Goal: Task Accomplishment & Management: Use online tool/utility

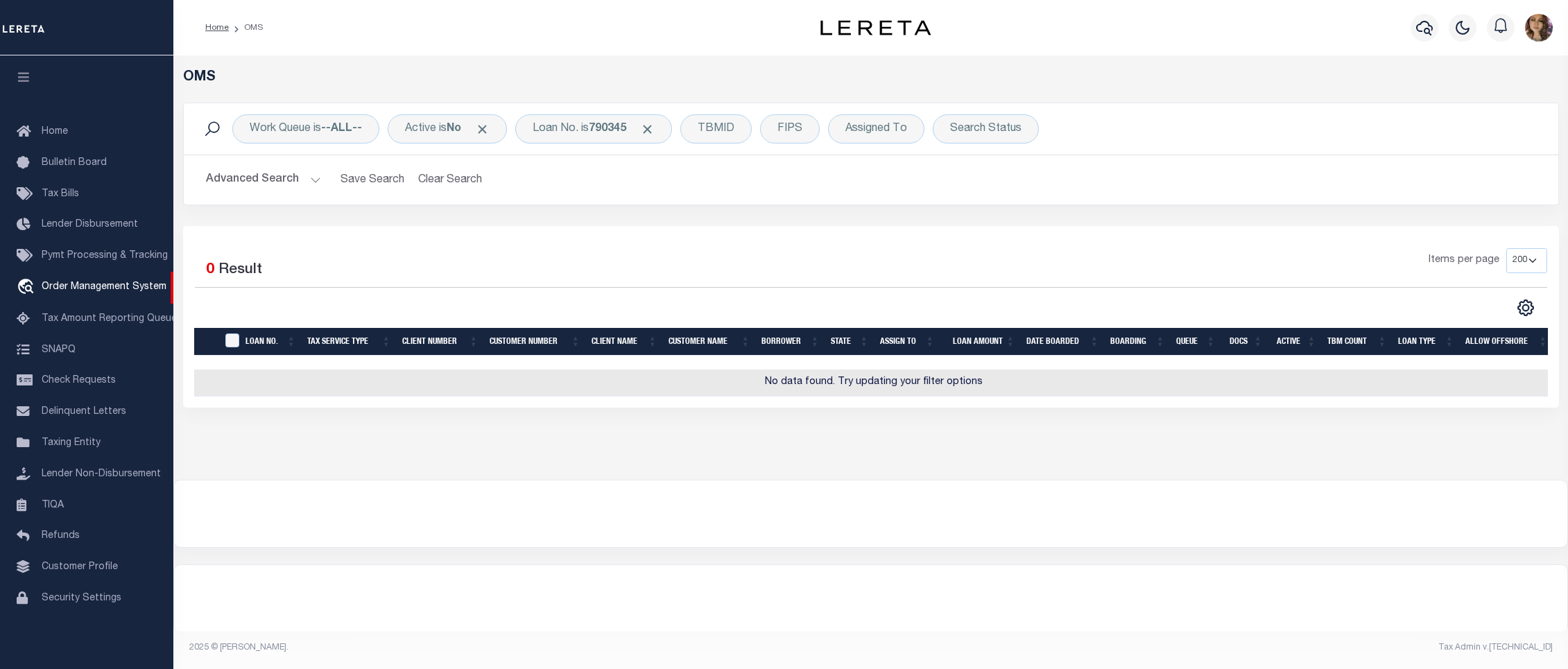
select select "200"
click at [575, 130] on div "Loan No. is 790345" at bounding box center [593, 128] width 157 height 29
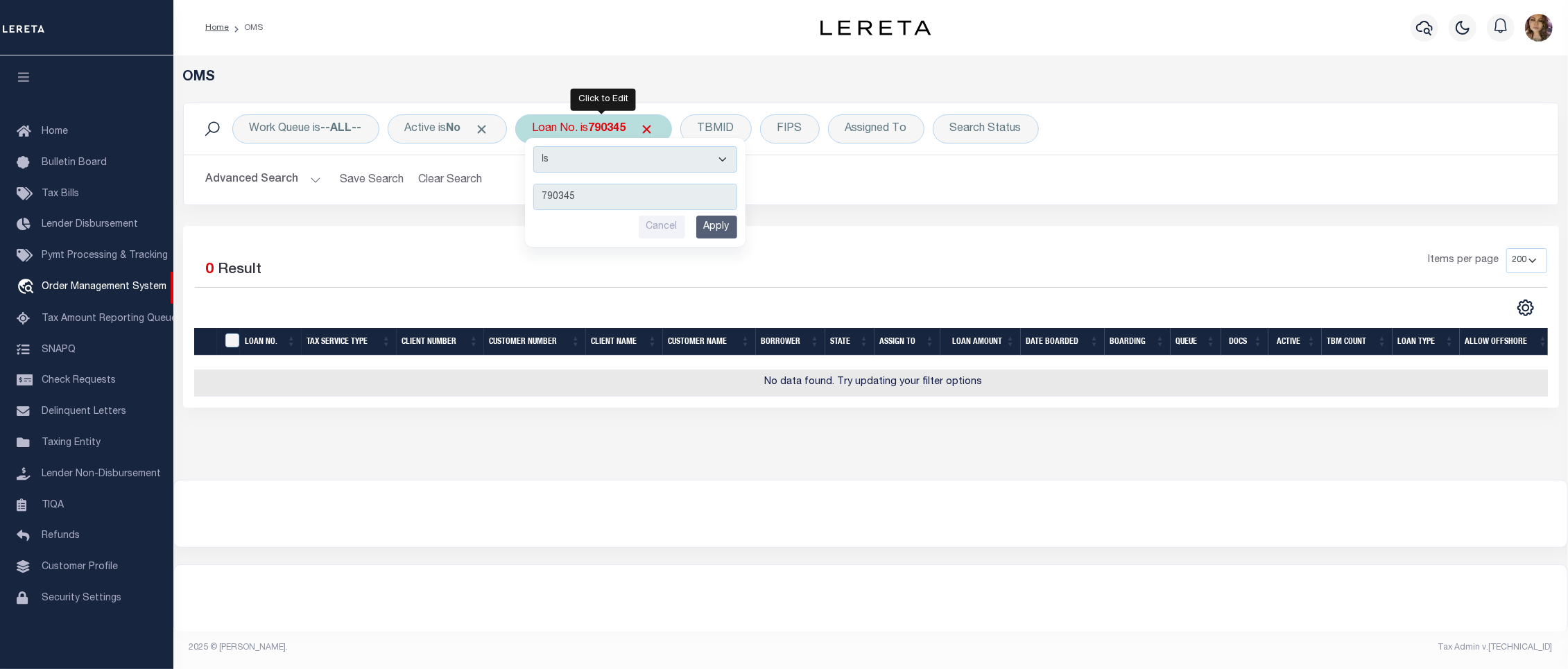
type input "3108241008267"
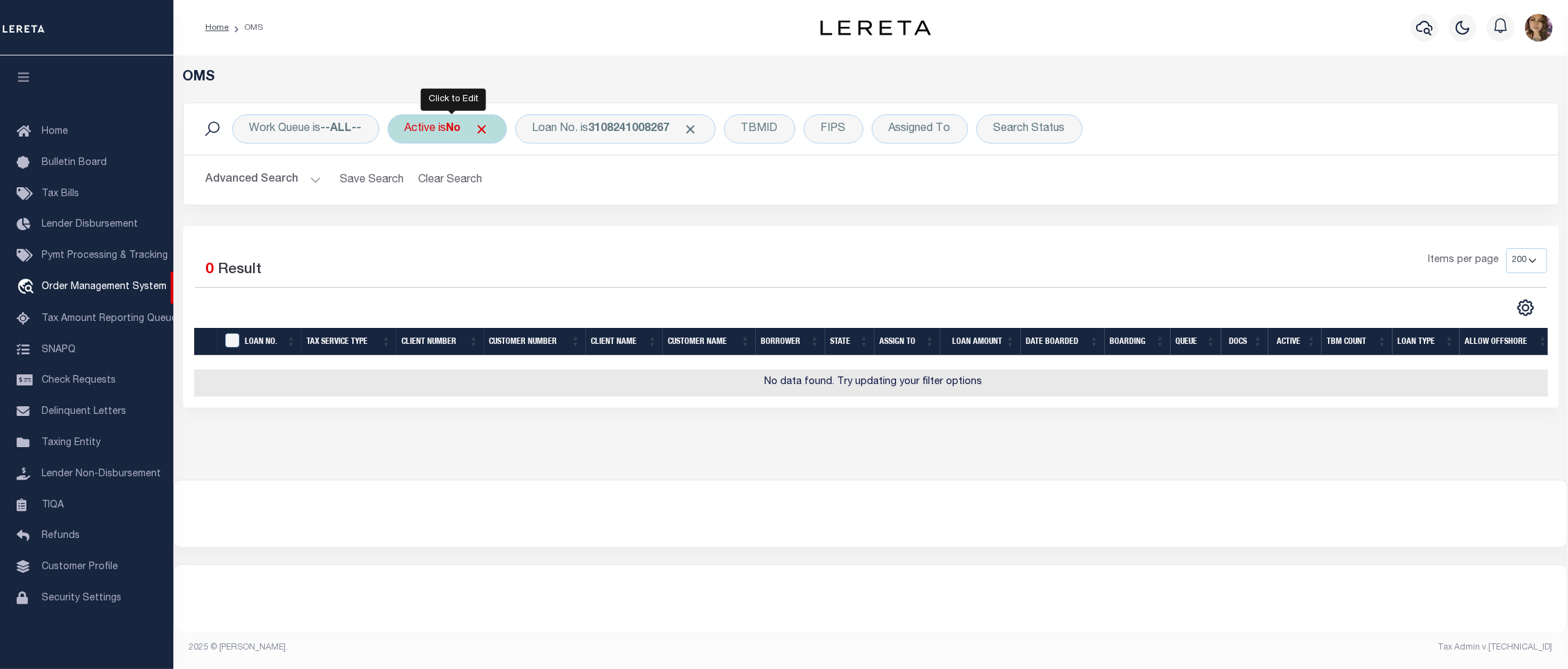
click at [445, 129] on div "Active is No" at bounding box center [447, 128] width 119 height 29
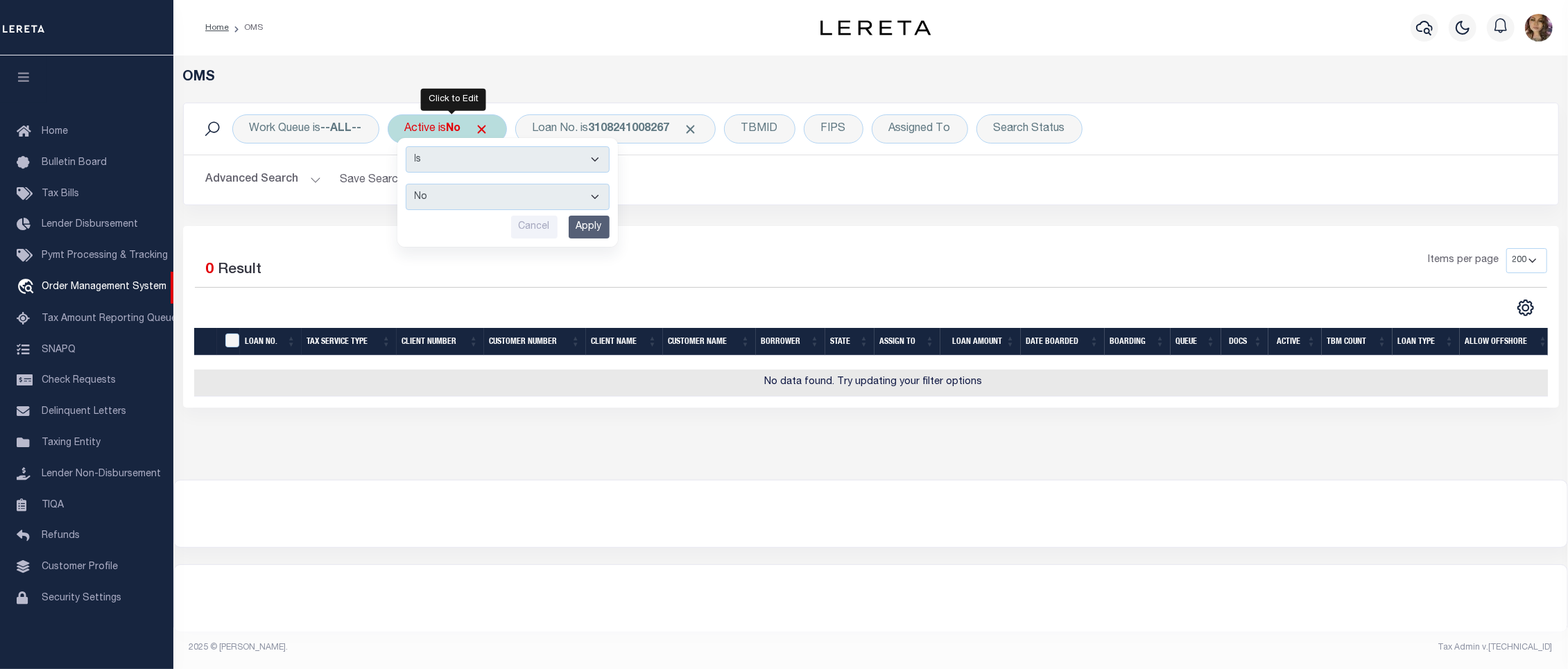
click at [467, 196] on select "Yes No" at bounding box center [508, 197] width 204 height 27
select select "true"
click at [409, 185] on select "Yes No" at bounding box center [508, 197] width 204 height 27
click at [588, 222] on input "Apply" at bounding box center [589, 227] width 41 height 23
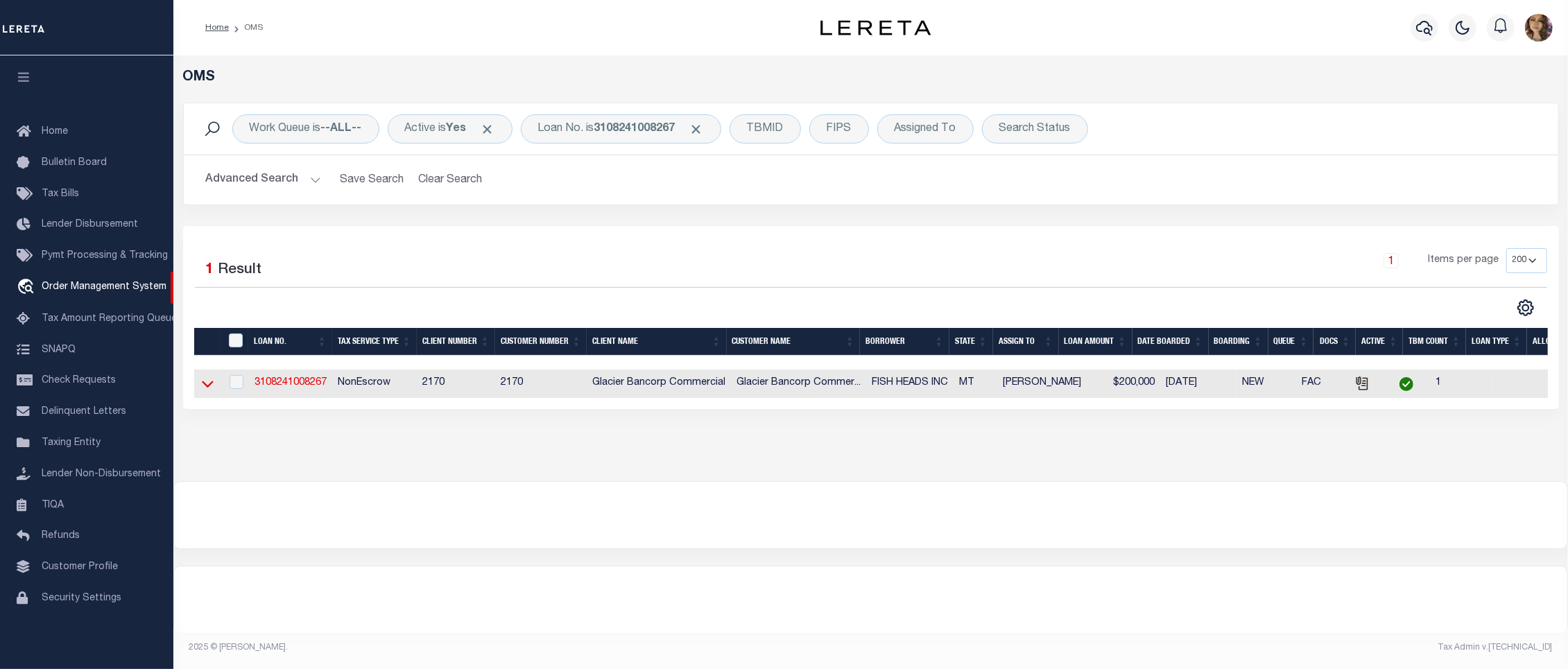
click at [208, 387] on icon at bounding box center [208, 384] width 12 height 15
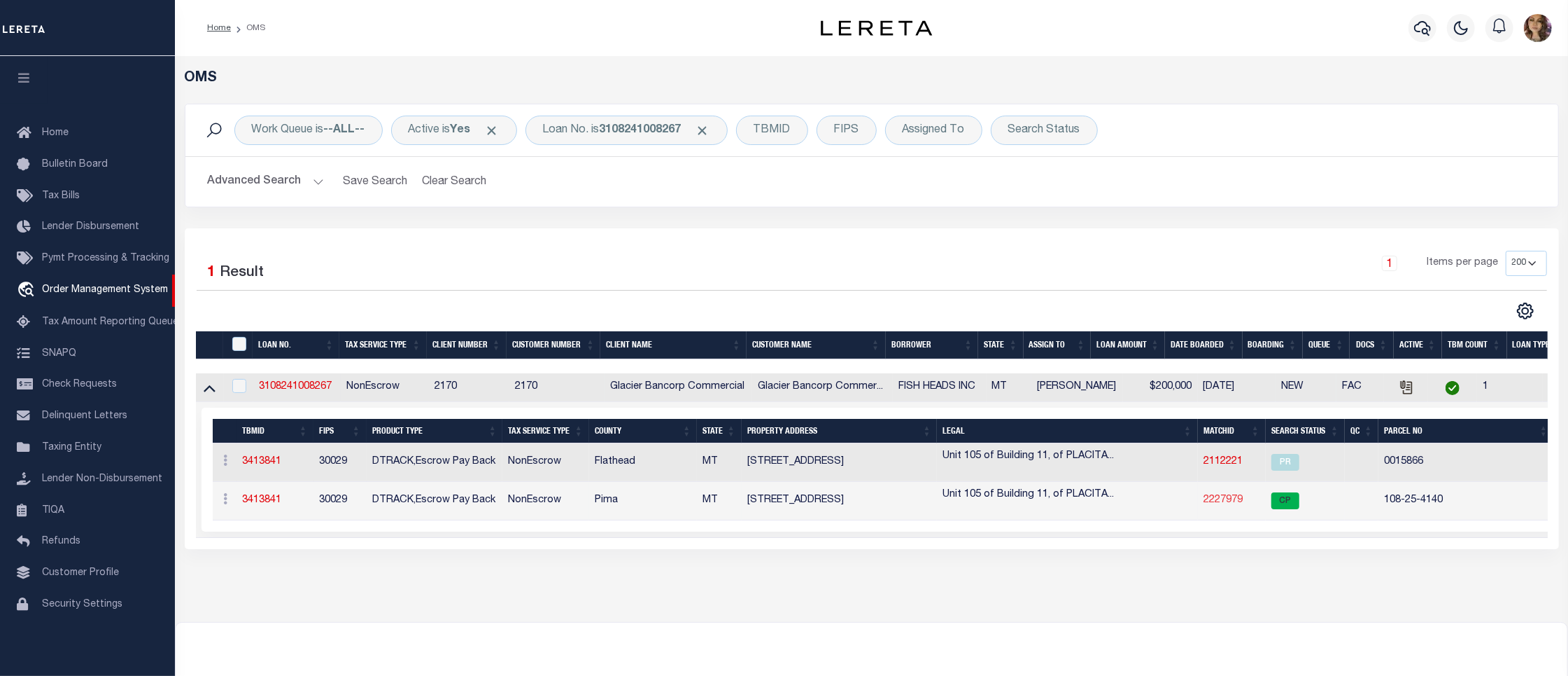
click at [1222, 503] on link "2227979" at bounding box center [1223, 499] width 40 height 10
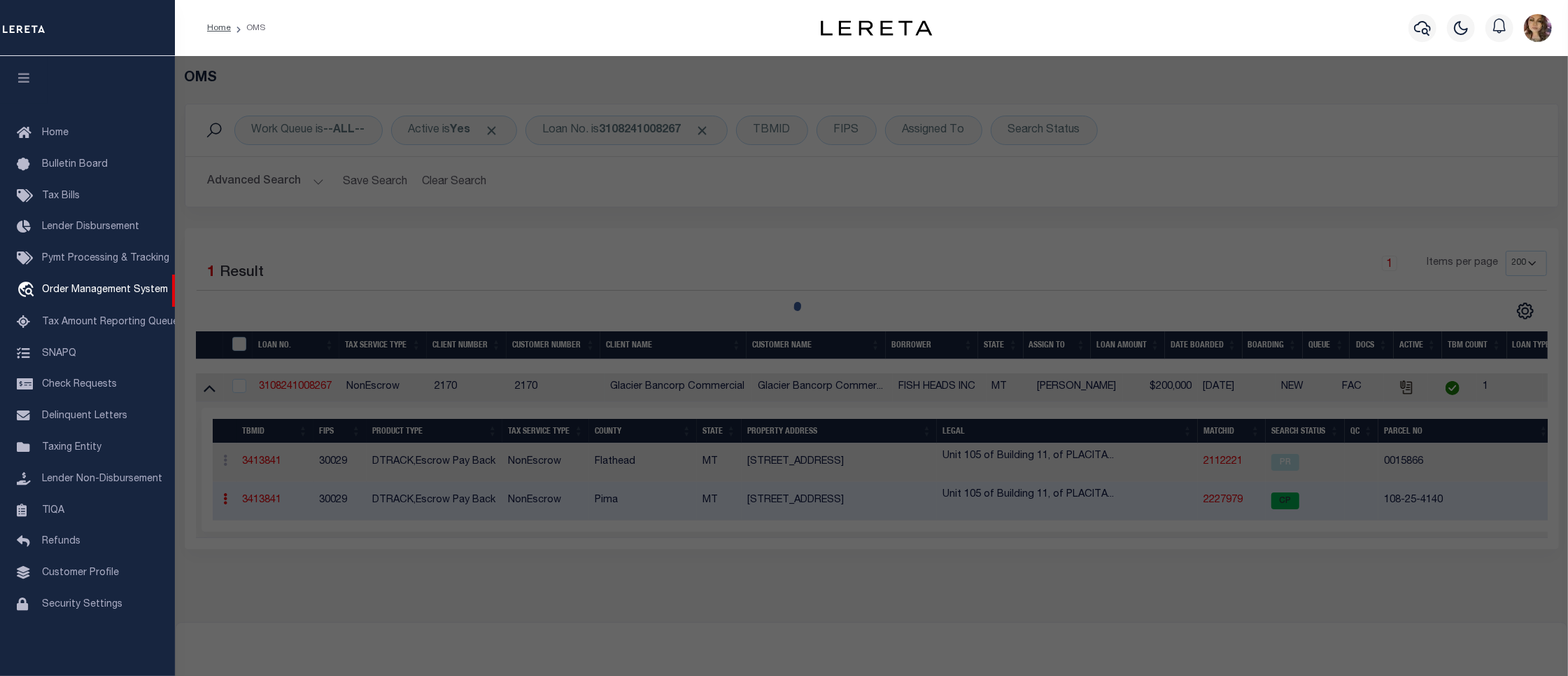
checkbox input "false"
select select "CP"
type input "FISH HEADS INC"
select select "AGW"
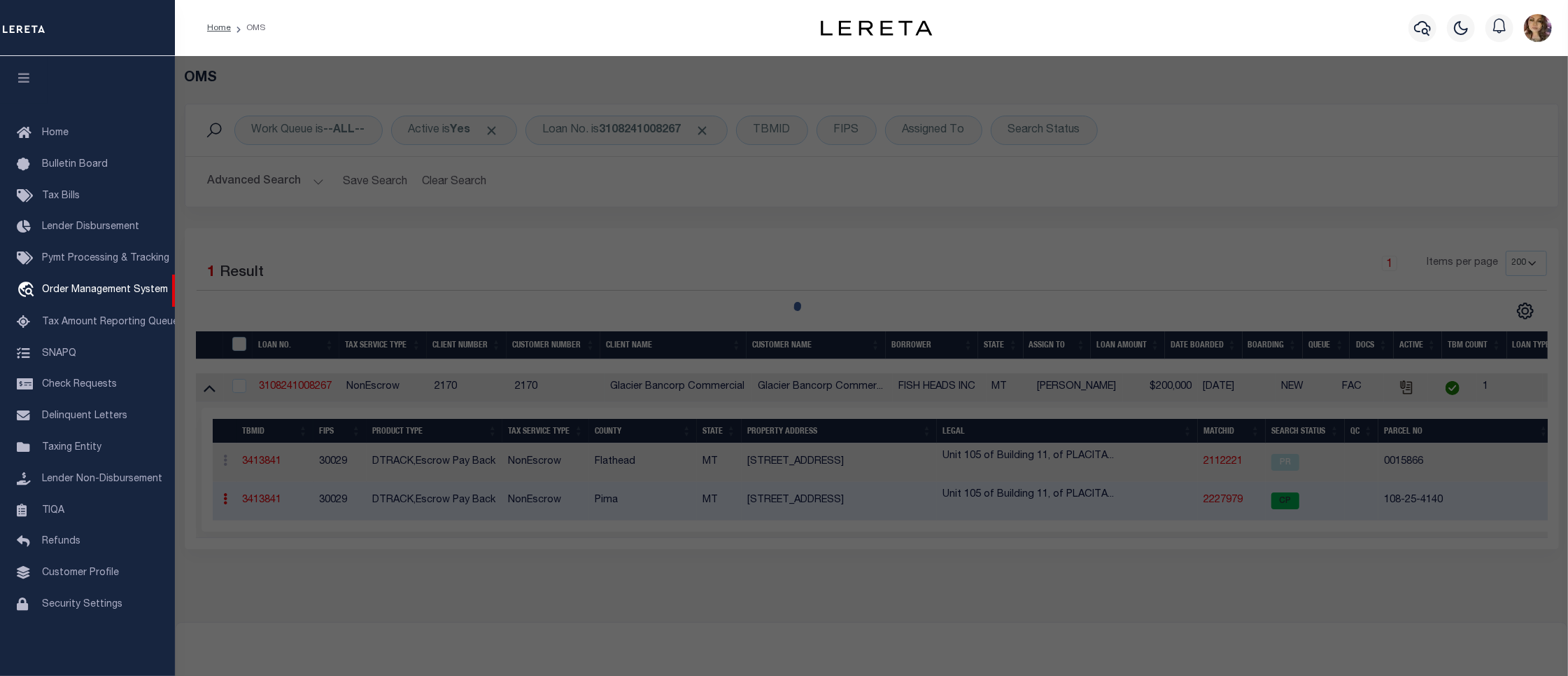
select select
type input "2028 RIVER RD"
type textarea "PLACITA ESCONDIDA CONDOMINIUMS BLDG 11 UNIT 105 & 1/204% INT COMMON AREA"
type textarea "New parcel # Parcel #108-25-4140"
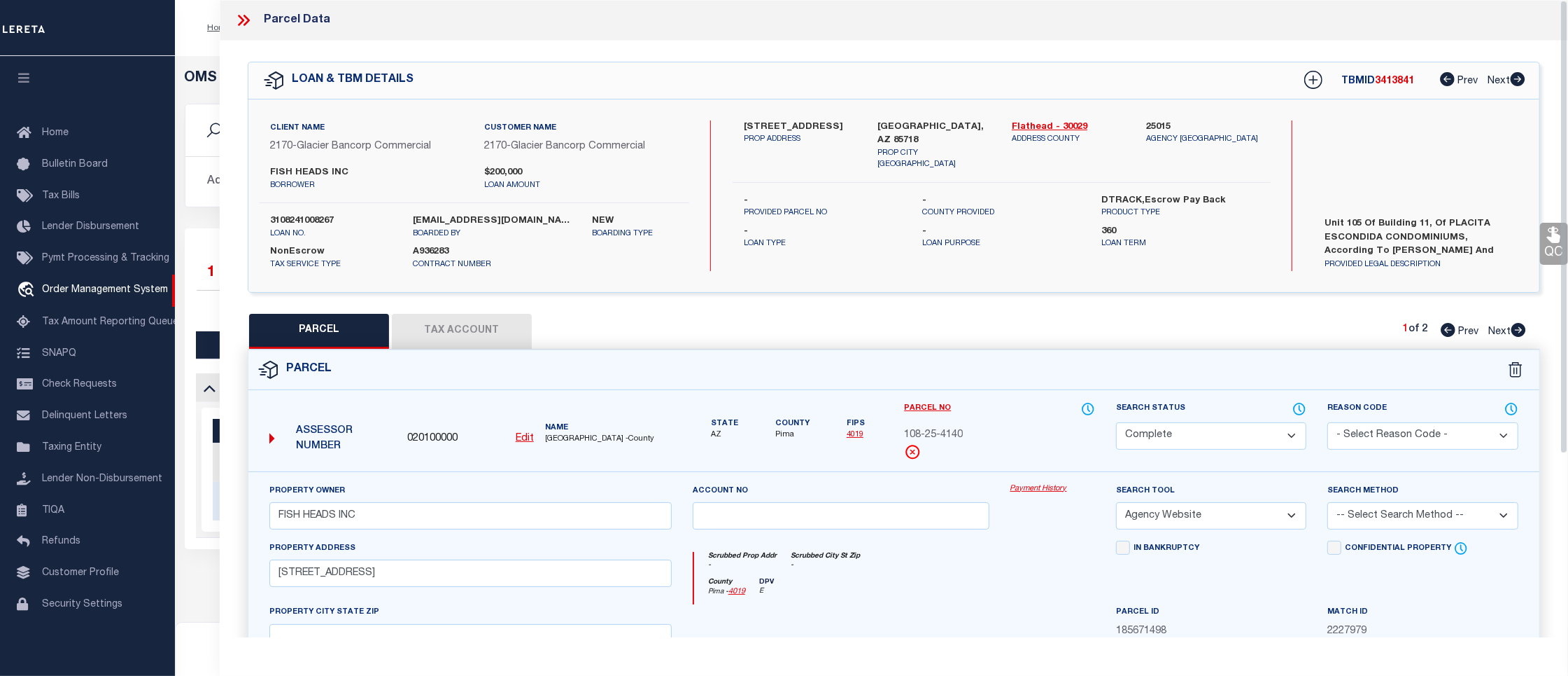
click at [1024, 491] on link "Payment History" at bounding box center [1053, 489] width 85 height 12
